Goal: Check status: Check status

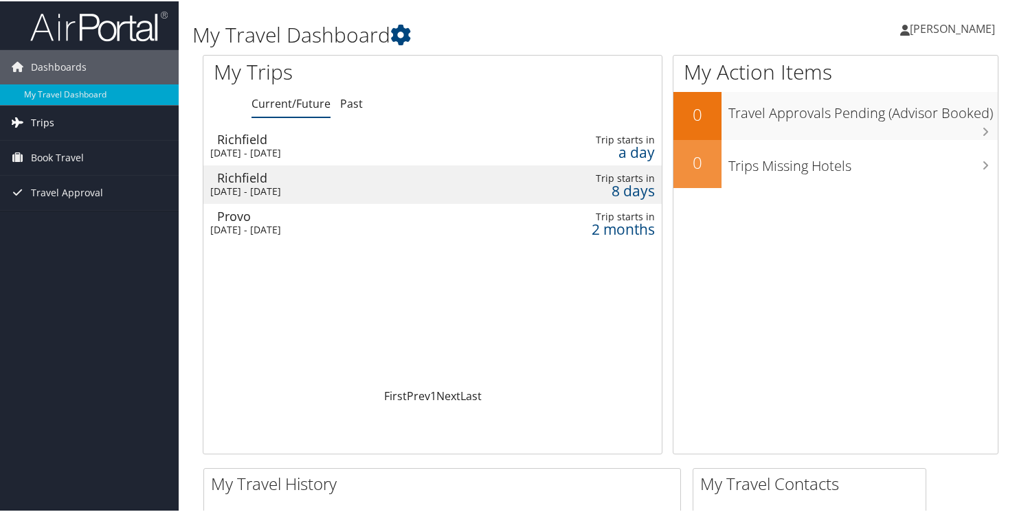
click at [28, 118] on link "Trips" at bounding box center [89, 121] width 179 height 34
click at [283, 146] on div "Tue 9 Sep 2025 - Wed 10 Sep 2025" at bounding box center [355, 152] width 291 height 12
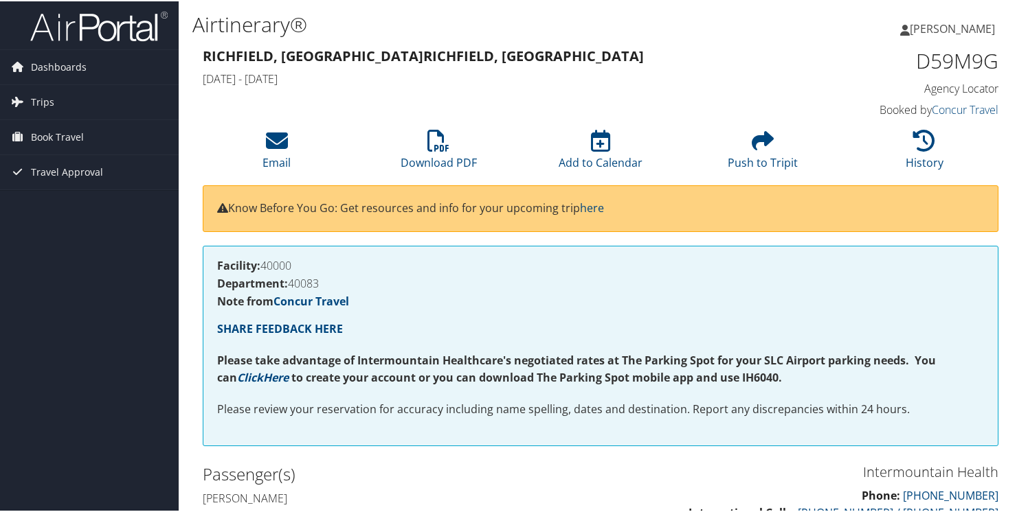
drag, startPoint x: 0, startPoint y: 0, endPoint x: 694, endPoint y: 261, distance: 741.9
click at [693, 262] on h4 "Facility: 40000" at bounding box center [600, 264] width 767 height 11
click at [38, 102] on span "Trips" at bounding box center [42, 101] width 23 height 34
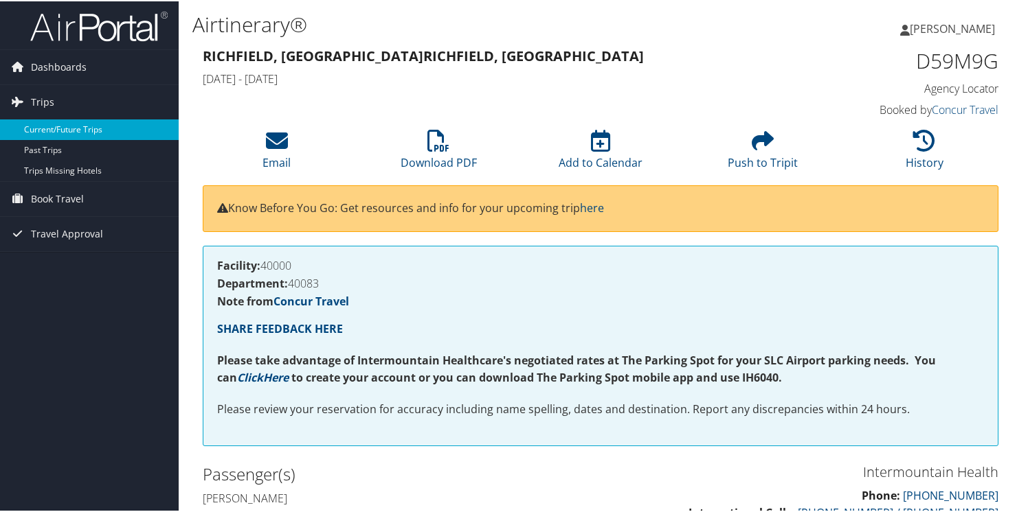
click at [45, 127] on link "Current/Future Trips" at bounding box center [89, 128] width 179 height 21
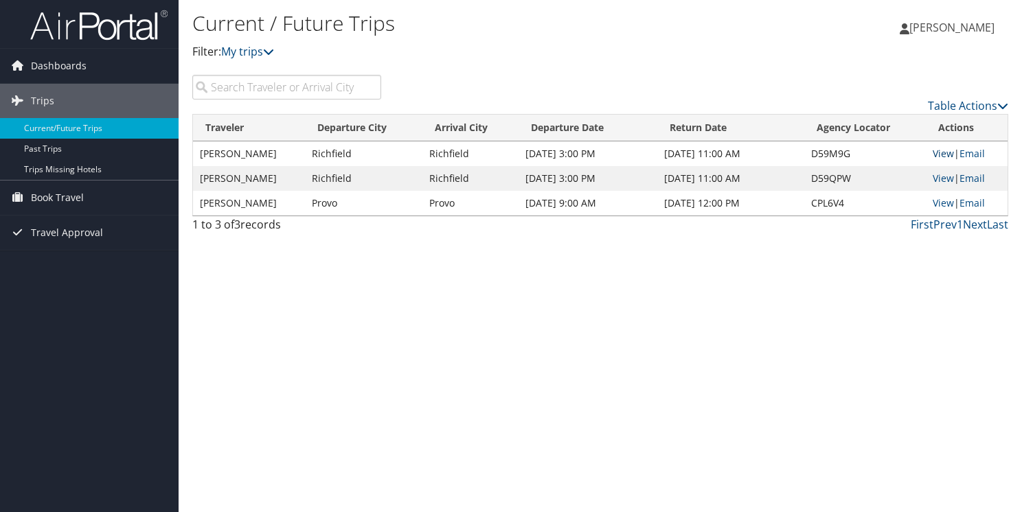
click at [942, 152] on link "View" at bounding box center [943, 153] width 21 height 13
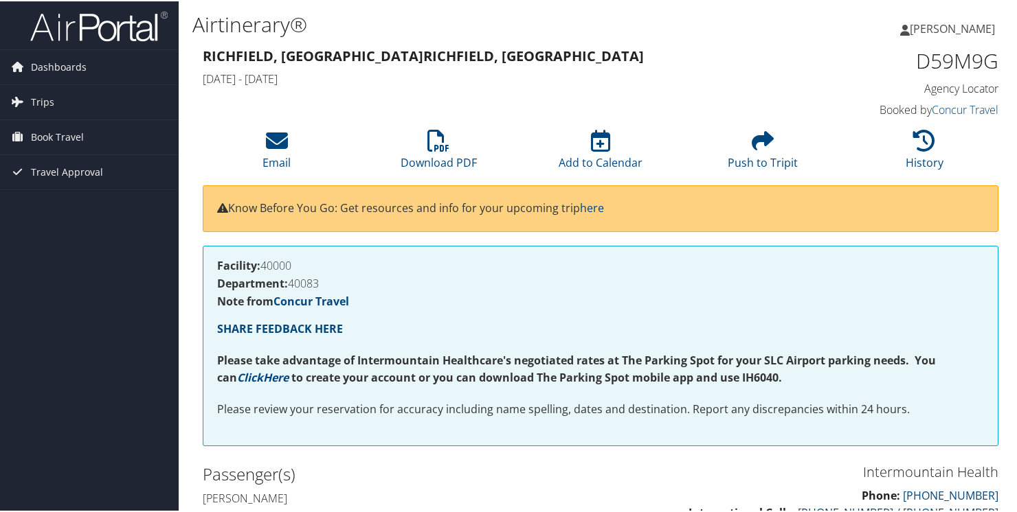
click at [692, 56] on h3 "Richfield, UT Richfield, [GEOGRAPHIC_DATA]" at bounding box center [498, 54] width 591 height 19
click at [51, 102] on span "Trips" at bounding box center [42, 101] width 23 height 34
click at [52, 196] on span "Book Travel" at bounding box center [57, 198] width 53 height 34
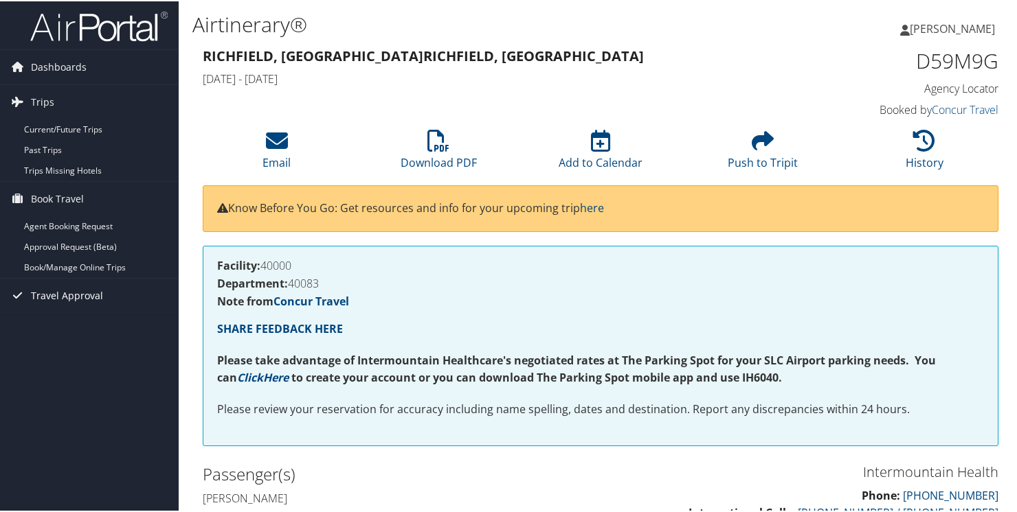
click at [61, 295] on span "Travel Approval" at bounding box center [67, 295] width 72 height 34
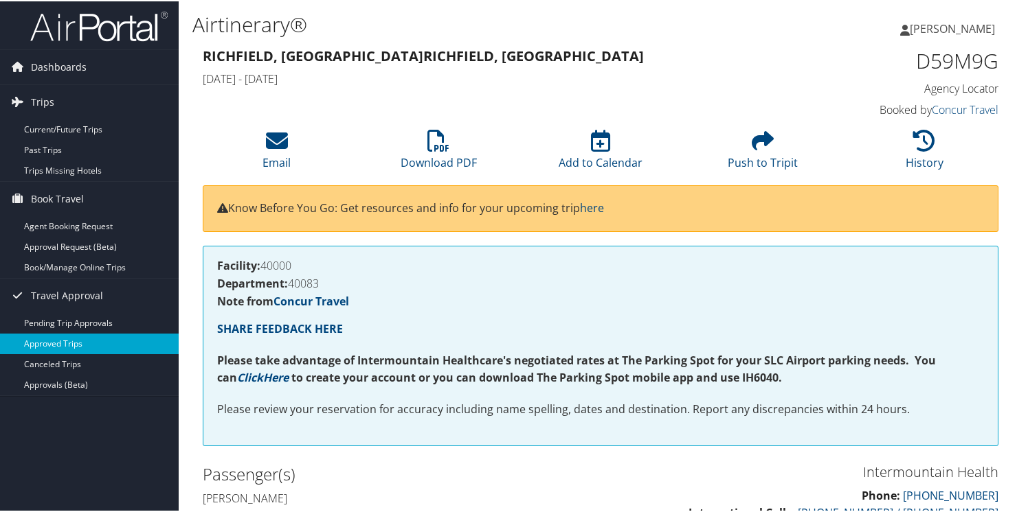
click at [54, 342] on link "Approved Trips" at bounding box center [89, 342] width 179 height 21
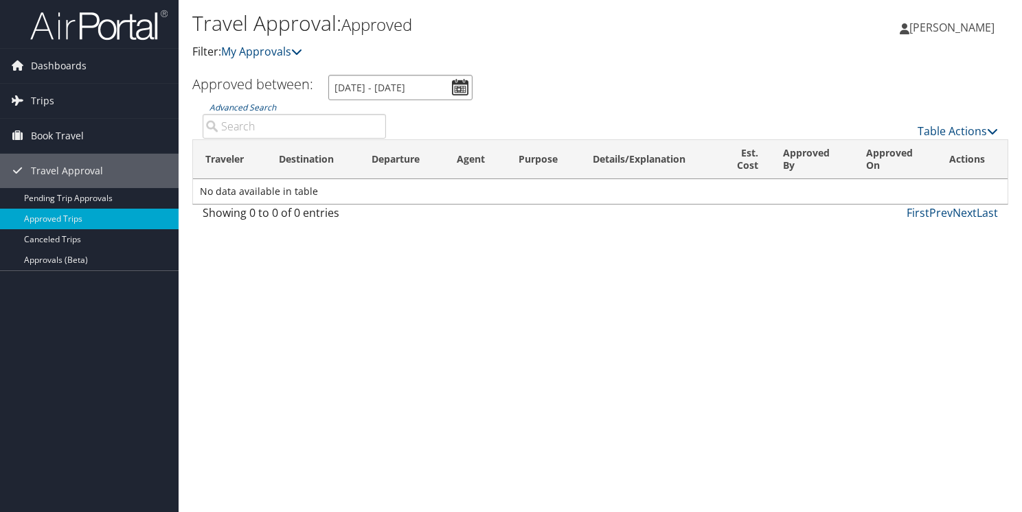
click at [465, 90] on input "8/8/2025 - 9/8/2025" at bounding box center [400, 87] width 144 height 25
click at [44, 101] on span "Trips" at bounding box center [42, 101] width 23 height 34
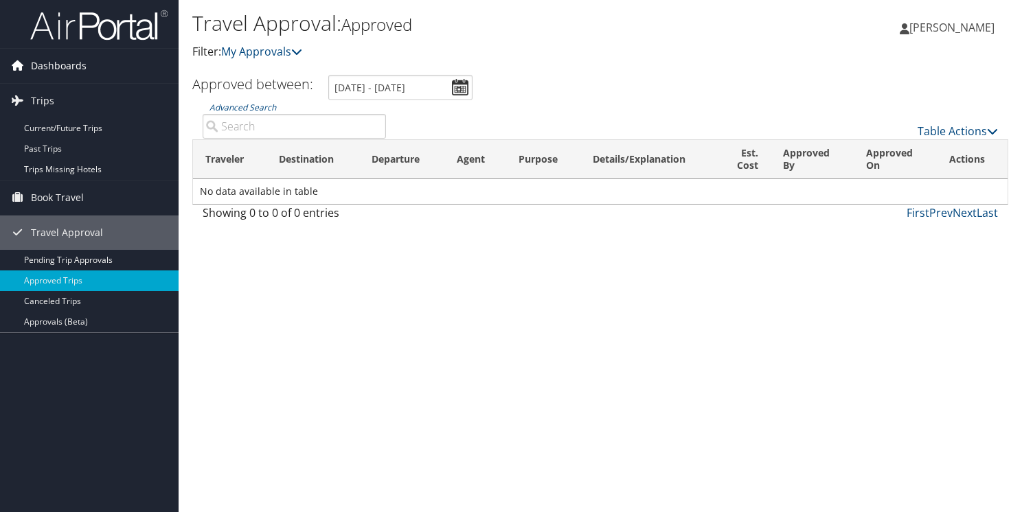
click at [46, 64] on span "Dashboards" at bounding box center [59, 66] width 56 height 34
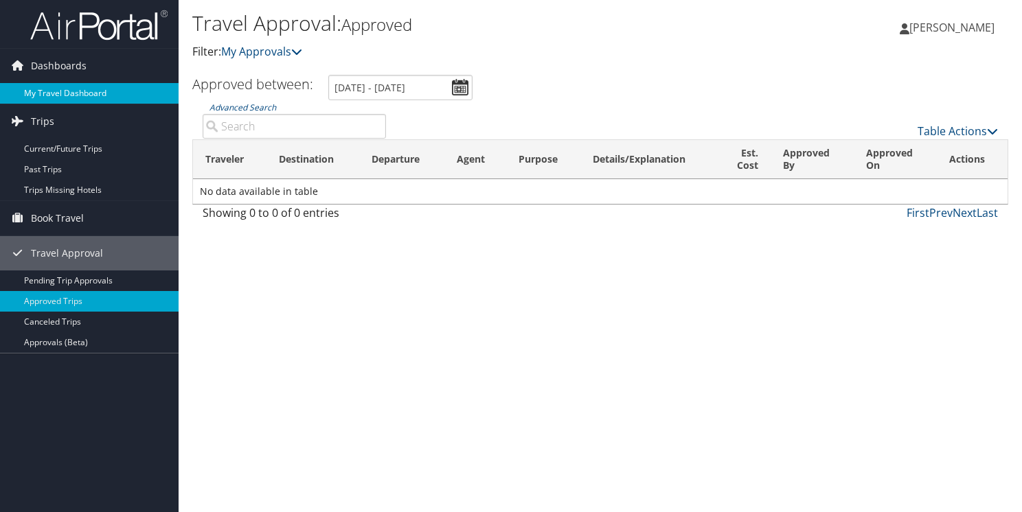
click at [47, 88] on link "My Travel Dashboard" at bounding box center [89, 93] width 179 height 21
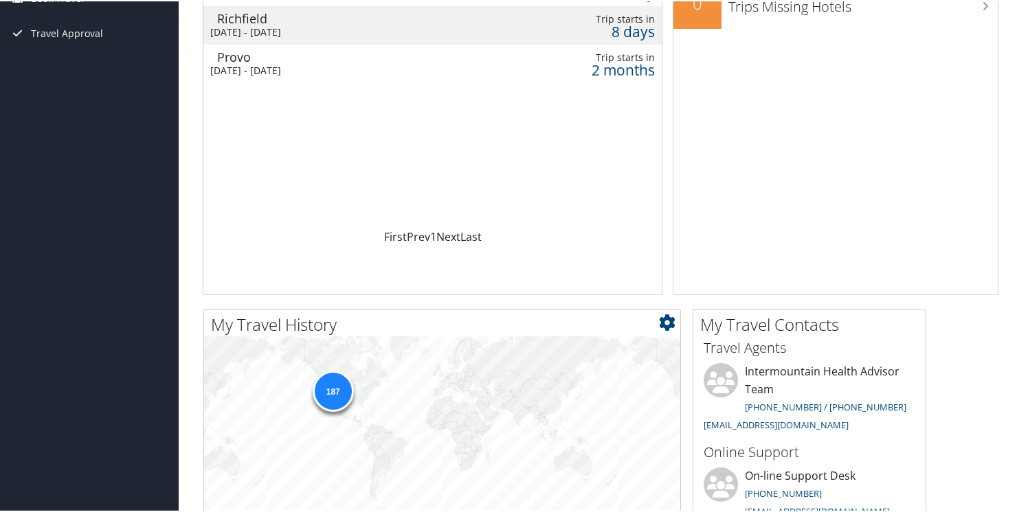
scroll to position [58, 0]
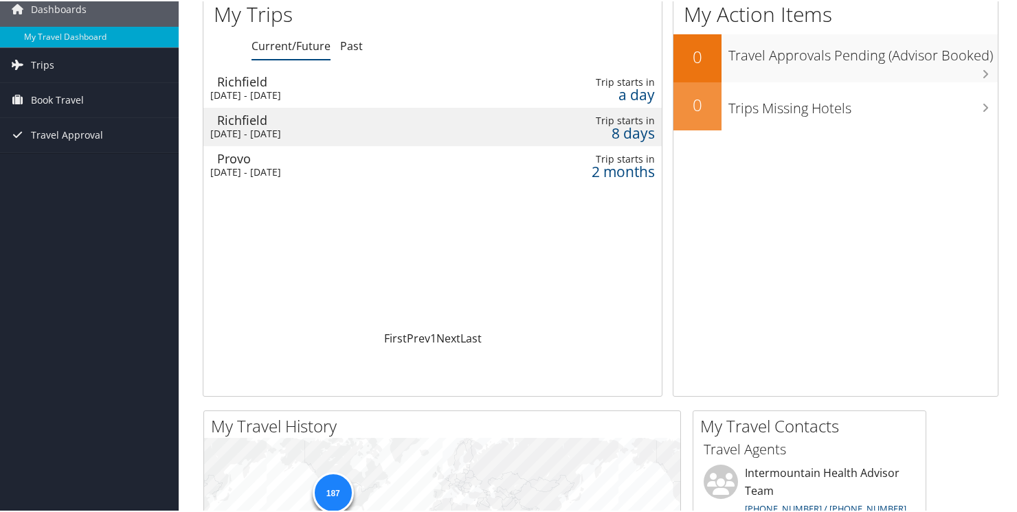
click at [348, 90] on div "Tue 9 Sep 2025 - Wed 10 Sep 2025" at bounding box center [355, 94] width 291 height 12
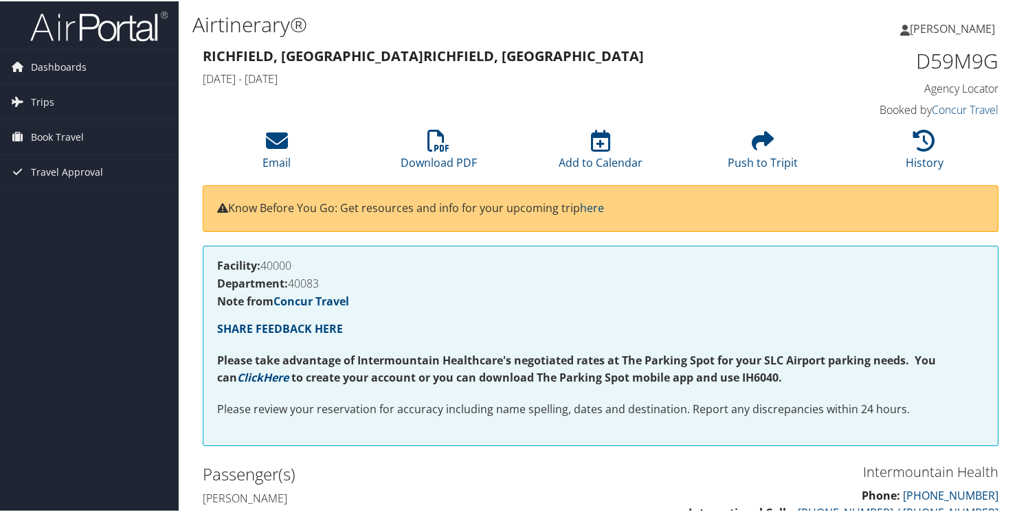
drag, startPoint x: 0, startPoint y: 0, endPoint x: 689, endPoint y: 73, distance: 692.8
click at [689, 73] on h4 "[DATE] - [DATE]" at bounding box center [498, 77] width 591 height 15
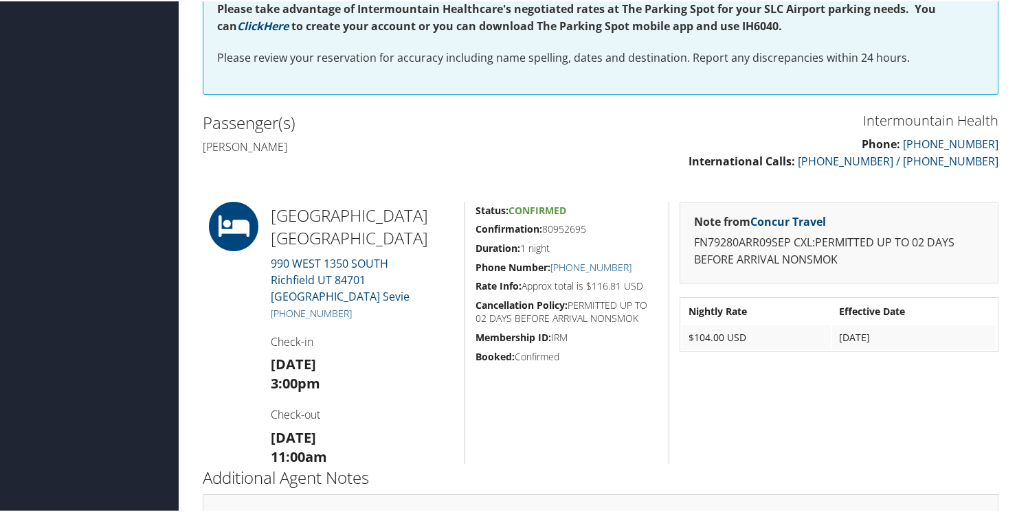
scroll to position [319, 0]
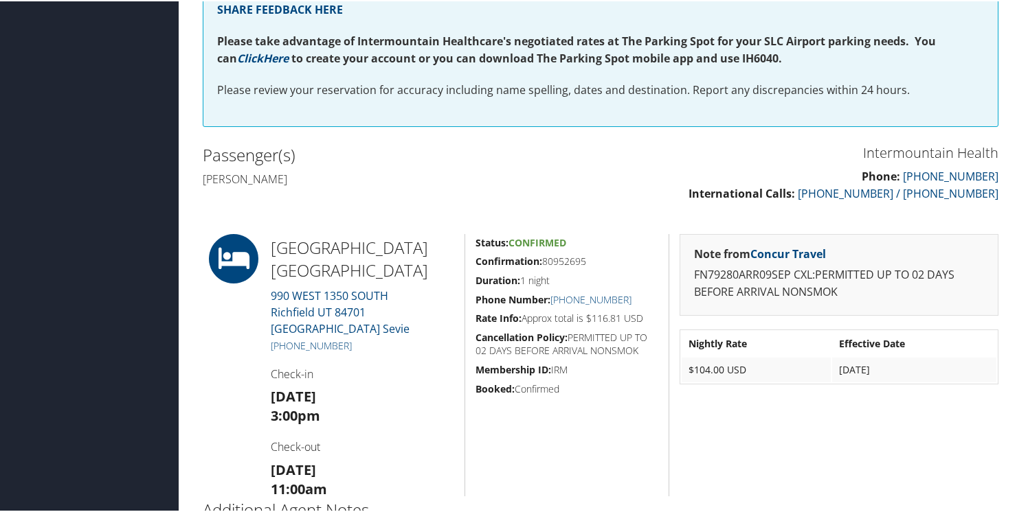
click at [533, 240] on span "Confirmed" at bounding box center [537, 241] width 58 height 13
drag, startPoint x: 533, startPoint y: 240, endPoint x: 613, endPoint y: 220, distance: 82.3
click at [613, 220] on div "86017965 Richfield, UT Richfield, UT Tue 09 Sep 2025 - Wed 10 Sep 2025 D59M9G A…" at bounding box center [600, 187] width 816 height 927
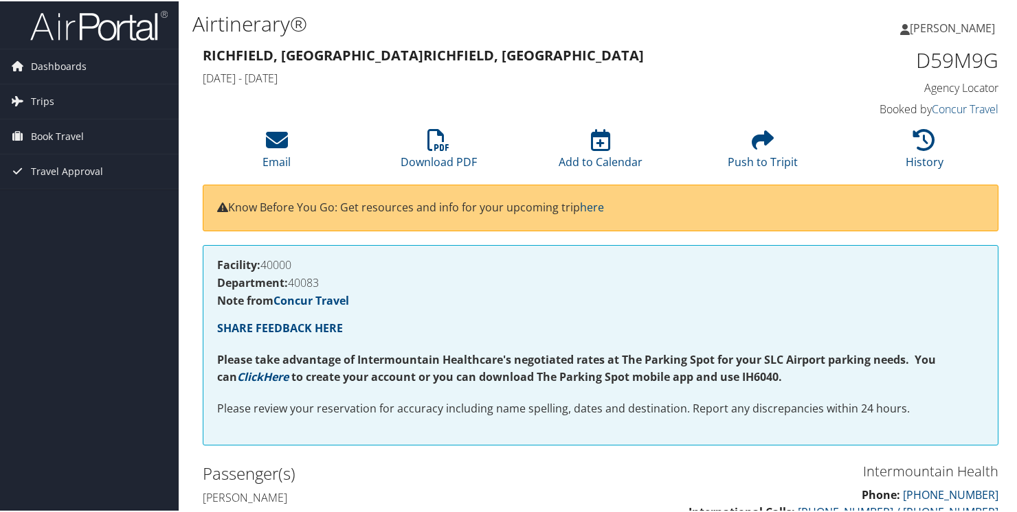
scroll to position [0, 0]
click at [46, 104] on span "Trips" at bounding box center [42, 101] width 23 height 34
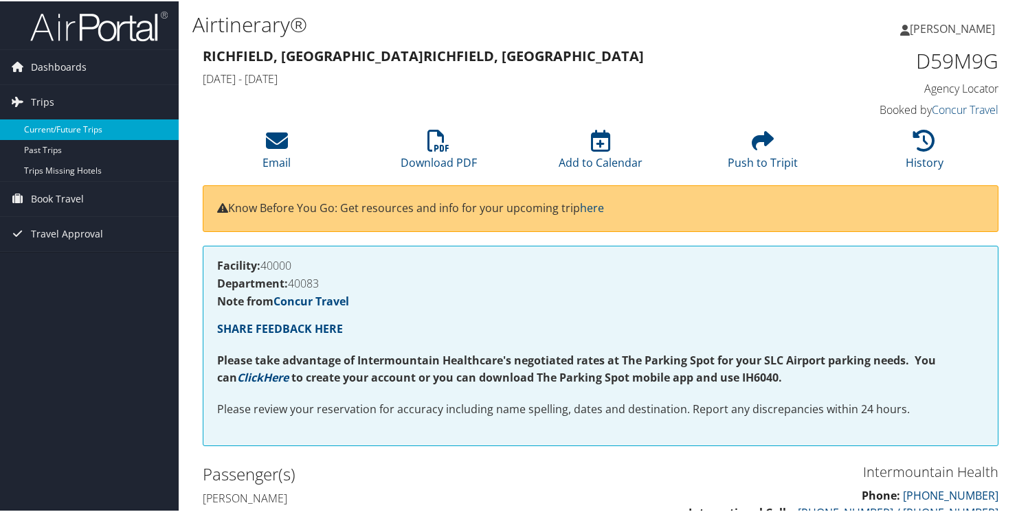
click at [44, 128] on link "Current/Future Trips" at bounding box center [89, 128] width 179 height 21
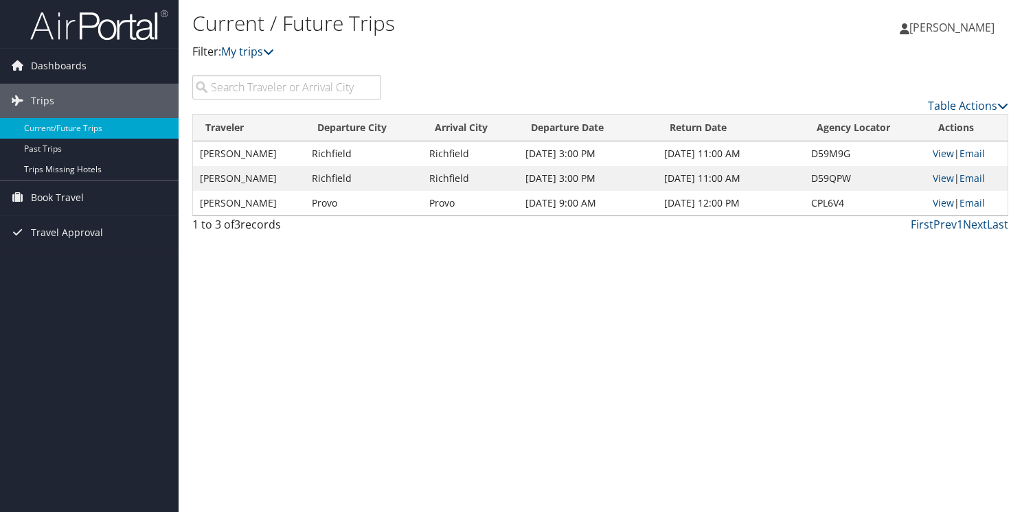
click at [934, 28] on span "[PERSON_NAME]" at bounding box center [951, 27] width 85 height 15
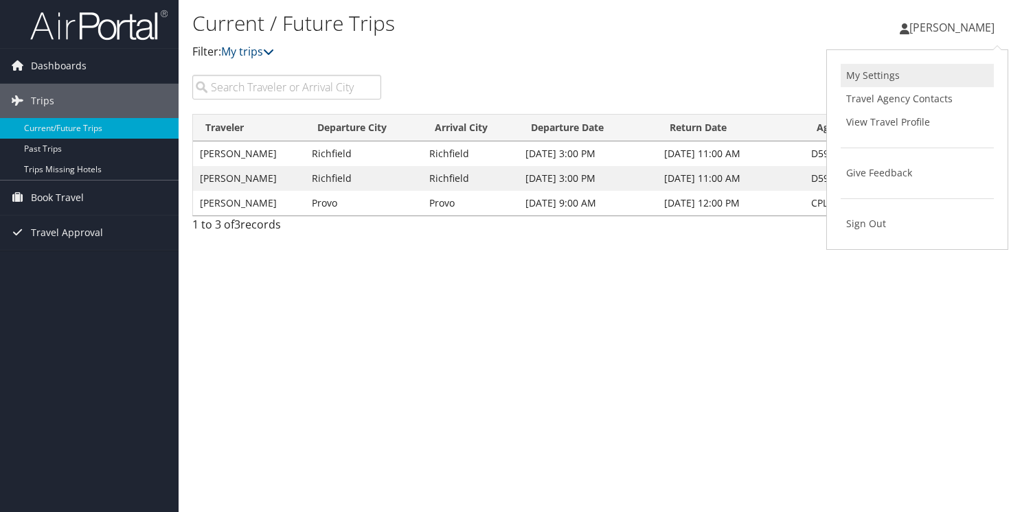
click at [883, 83] on link "My Settings" at bounding box center [917, 75] width 153 height 23
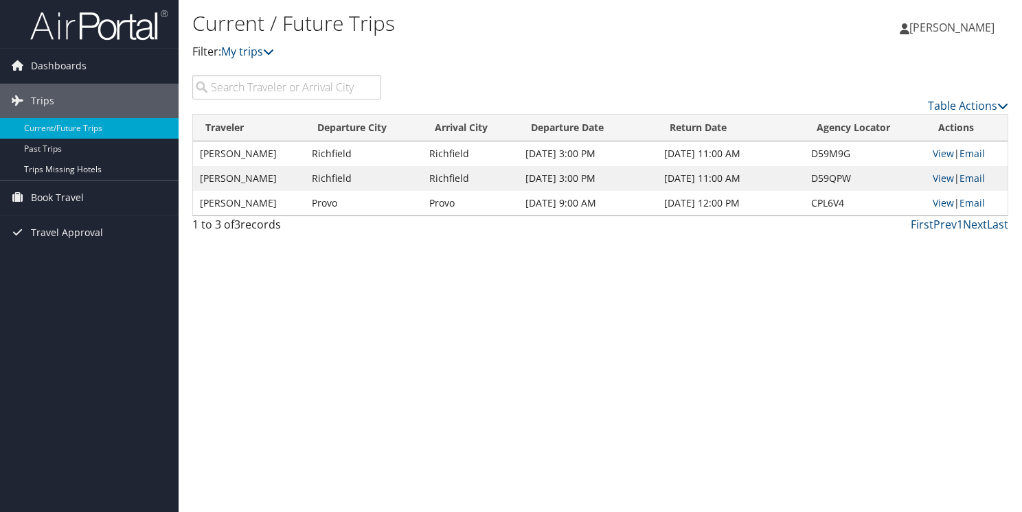
click at [236, 155] on td "JONI ANDERSON" at bounding box center [249, 153] width 112 height 25
drag, startPoint x: 236, startPoint y: 155, endPoint x: 205, endPoint y: 154, distance: 30.9
click at [205, 154] on td "[PERSON_NAME]" at bounding box center [249, 153] width 112 height 25
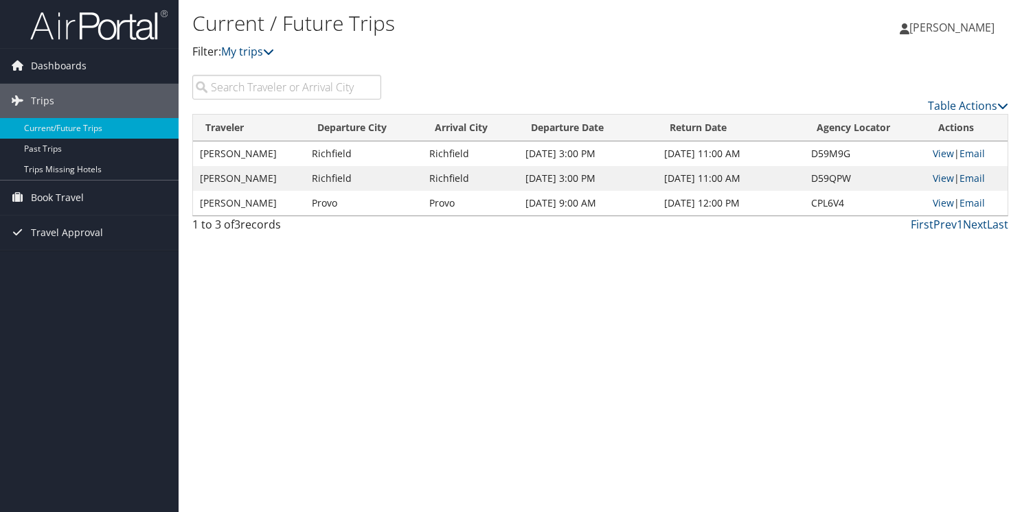
drag, startPoint x: 205, startPoint y: 154, endPoint x: 376, endPoint y: 152, distance: 171.0
click at [358, 153] on td "Richfield" at bounding box center [363, 153] width 117 height 25
click at [945, 155] on link "View" at bounding box center [943, 153] width 21 height 13
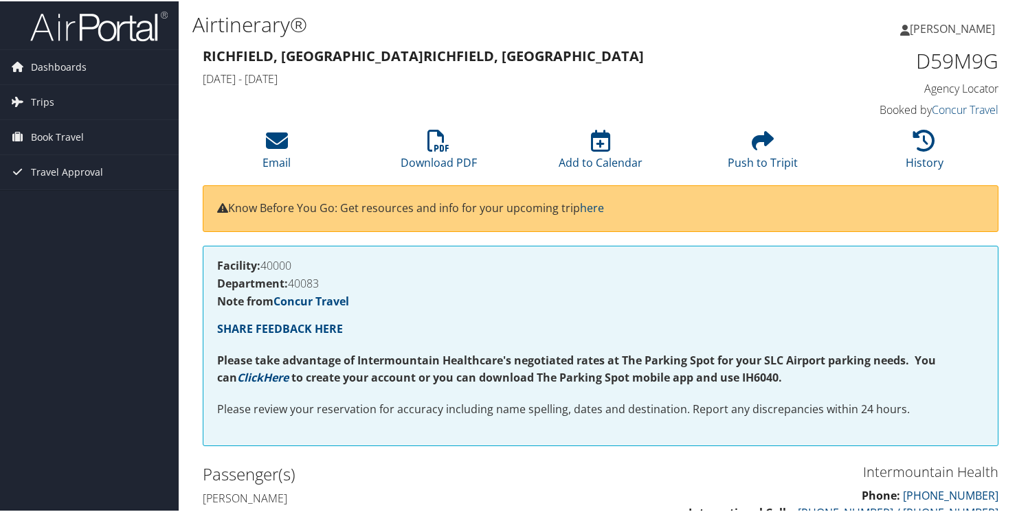
click at [929, 32] on span "[PERSON_NAME]" at bounding box center [951, 27] width 85 height 15
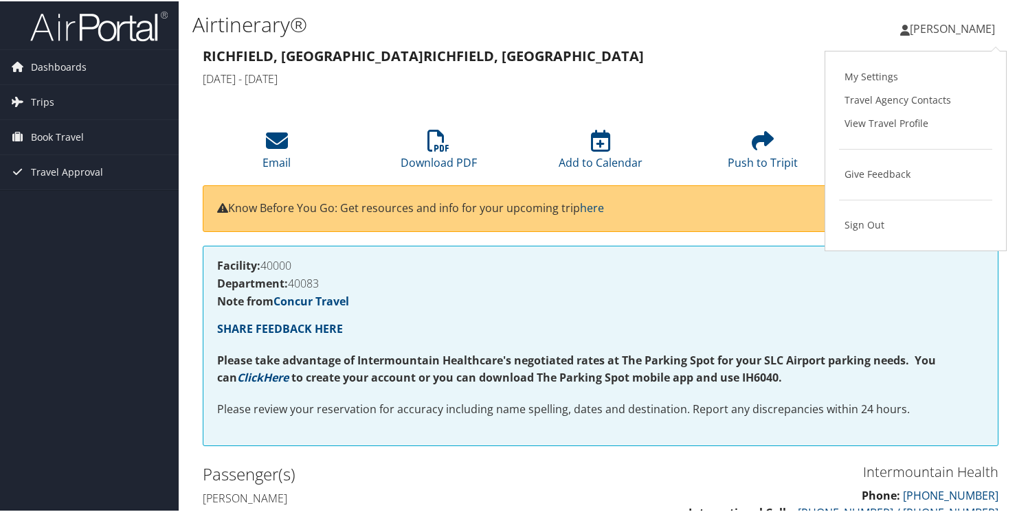
click at [751, 63] on h3 "Richfield, UT Richfield, [GEOGRAPHIC_DATA]" at bounding box center [498, 54] width 591 height 19
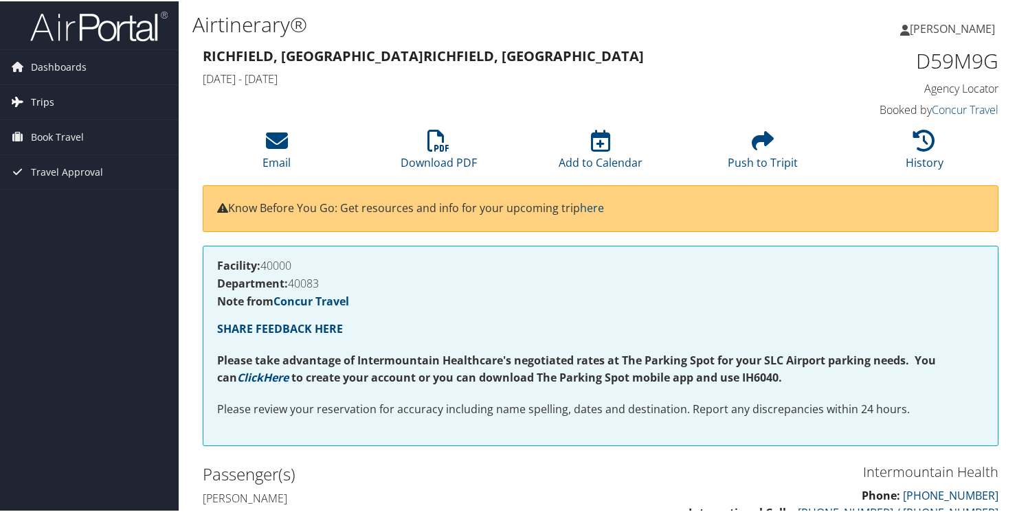
click at [31, 97] on span "Trips" at bounding box center [42, 101] width 23 height 34
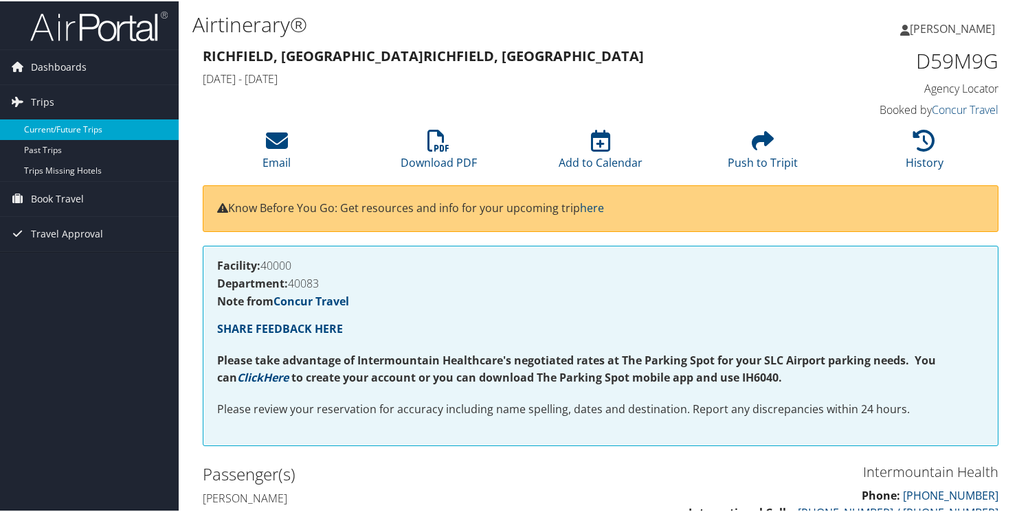
click at [49, 130] on link "Current/Future Trips" at bounding box center [89, 128] width 179 height 21
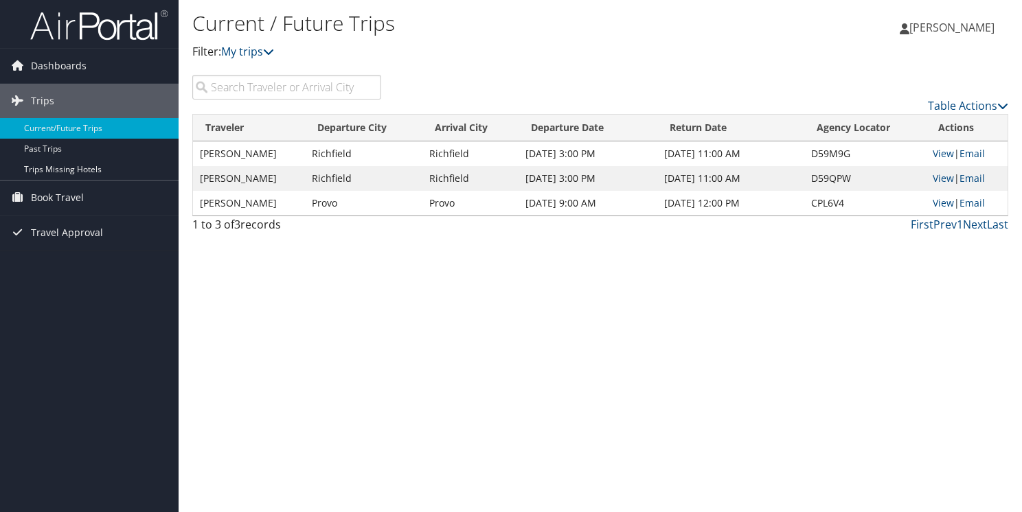
click at [242, 179] on td "JONI ANDERSON" at bounding box center [249, 178] width 112 height 25
click at [473, 180] on td "Richfield" at bounding box center [470, 178] width 96 height 25
click at [508, 180] on td "Richfield" at bounding box center [470, 178] width 96 height 25
click at [948, 180] on link "View" at bounding box center [943, 178] width 21 height 13
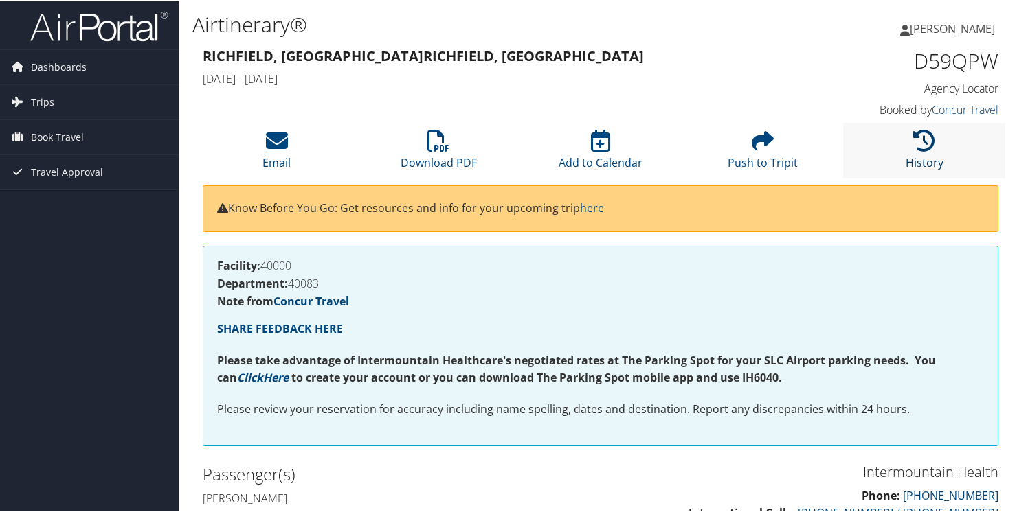
click at [916, 145] on icon at bounding box center [924, 139] width 22 height 22
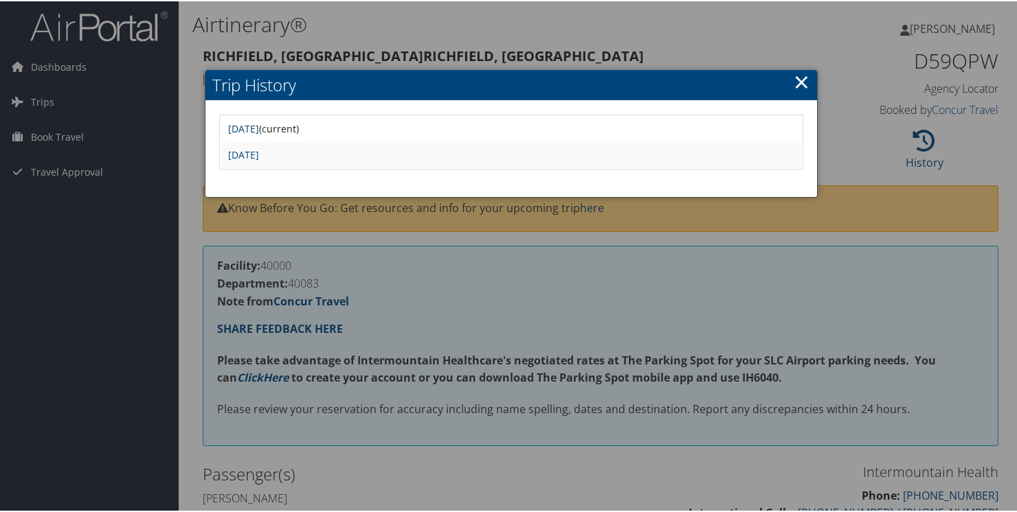
click at [793, 80] on link "×" at bounding box center [801, 80] width 16 height 27
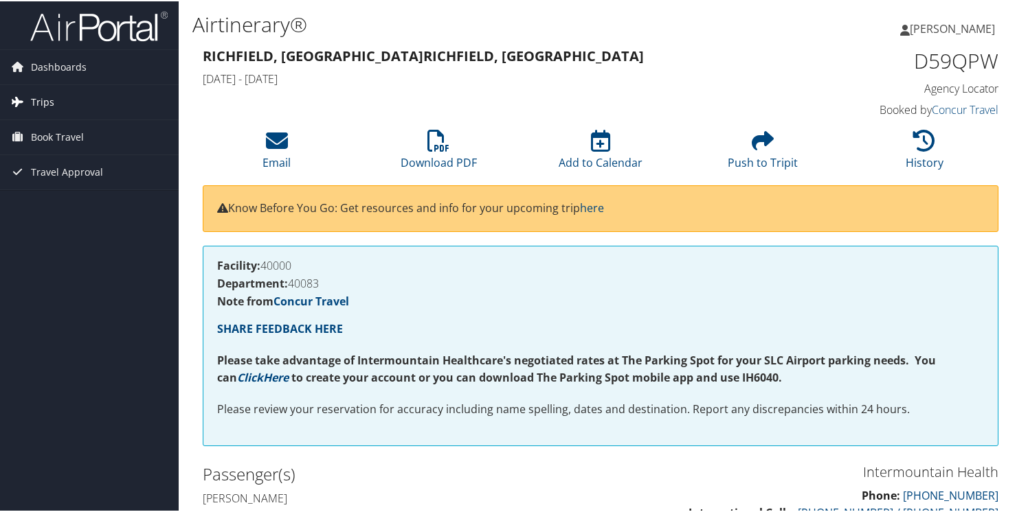
click at [48, 103] on span "Trips" at bounding box center [42, 101] width 23 height 34
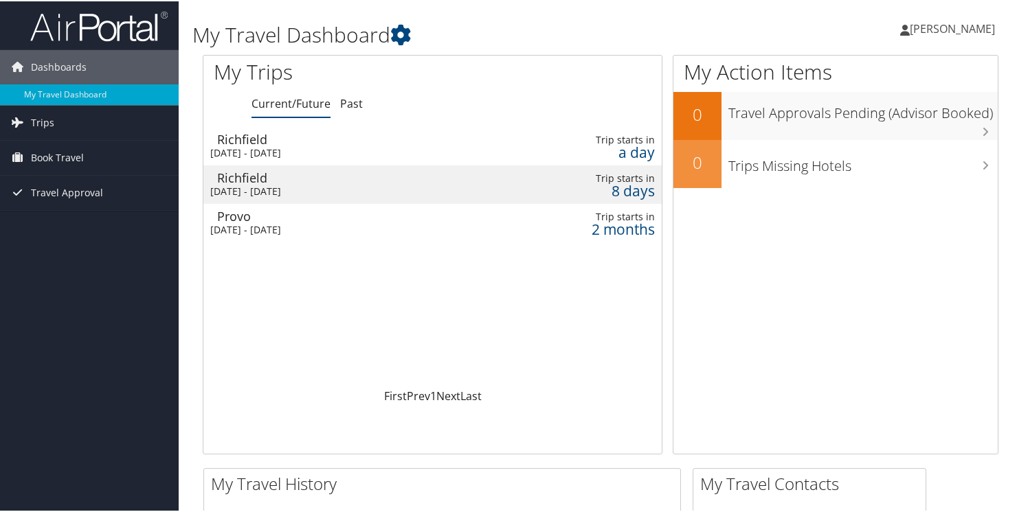
drag, startPoint x: 228, startPoint y: 144, endPoint x: 354, endPoint y: 141, distance: 125.7
click at [333, 141] on div "Richfield" at bounding box center [362, 138] width 291 height 12
